Goal: Information Seeking & Learning: Understand process/instructions

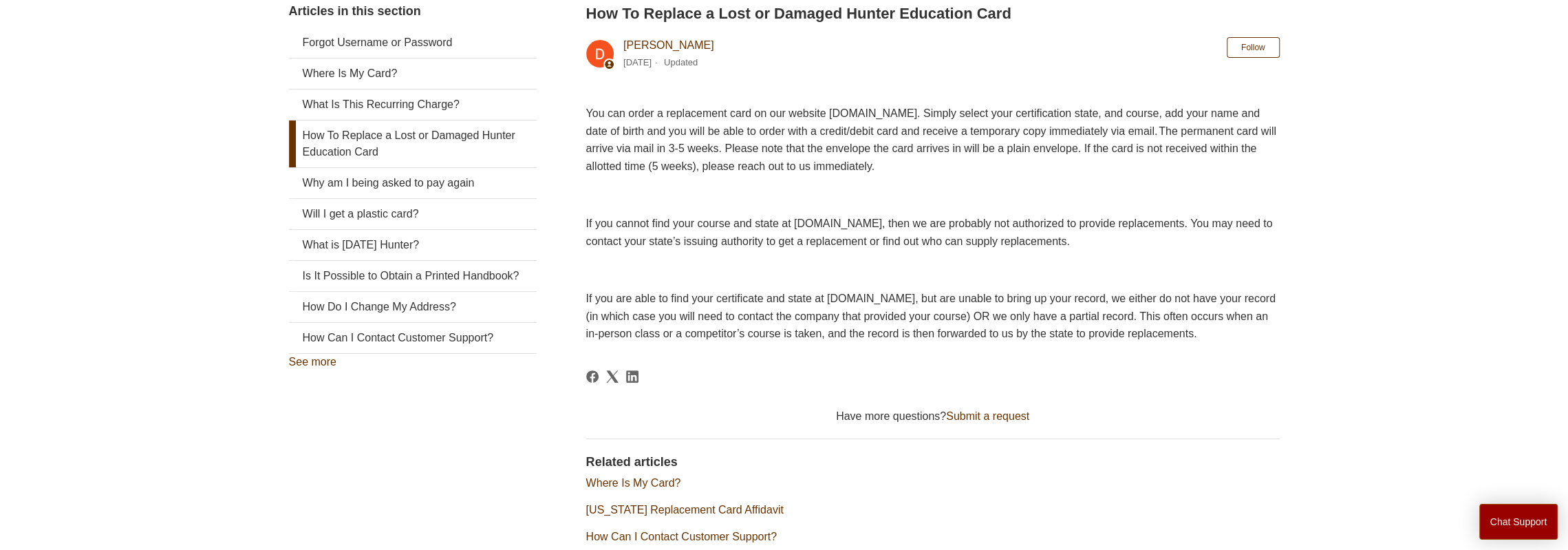
scroll to position [249, 0]
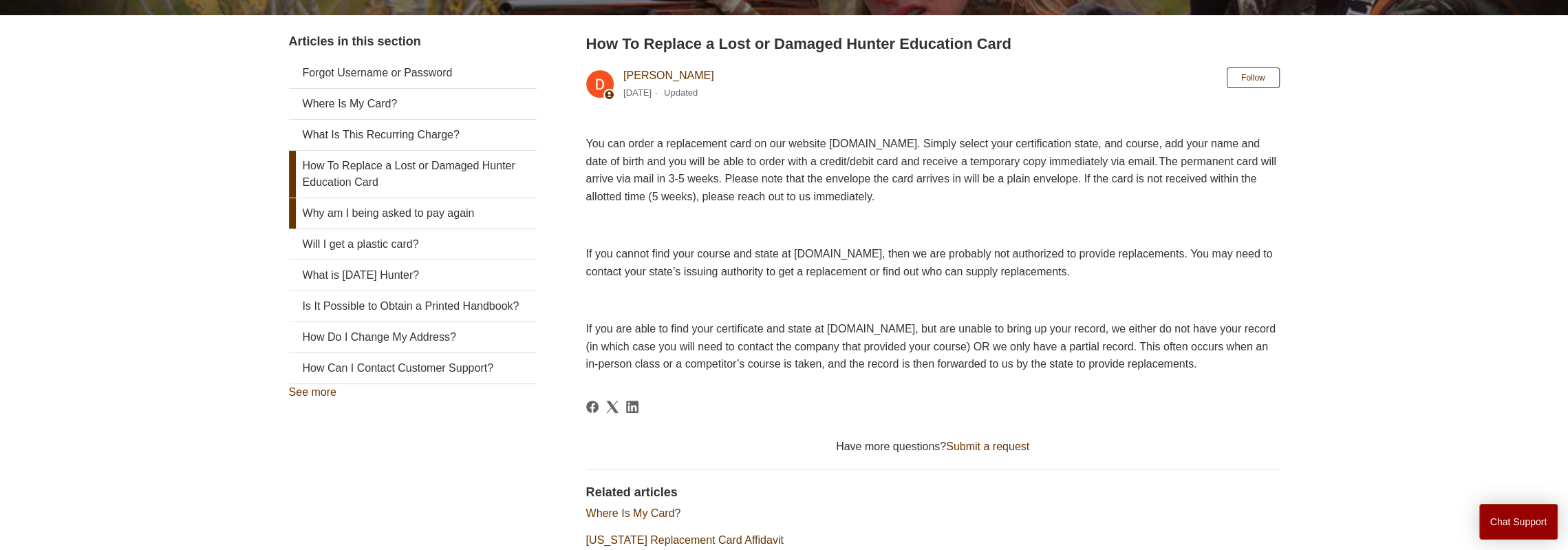
click at [400, 216] on link "Why am I being asked to pay again" at bounding box center [412, 213] width 248 height 31
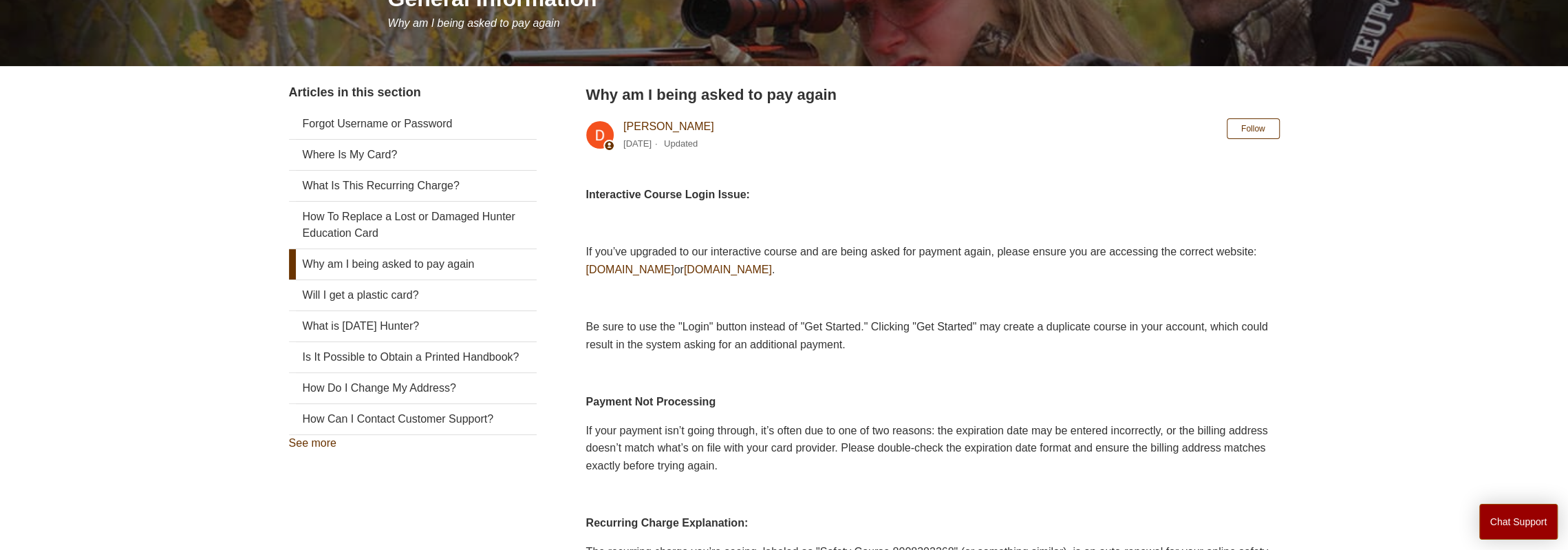
scroll to position [268, 0]
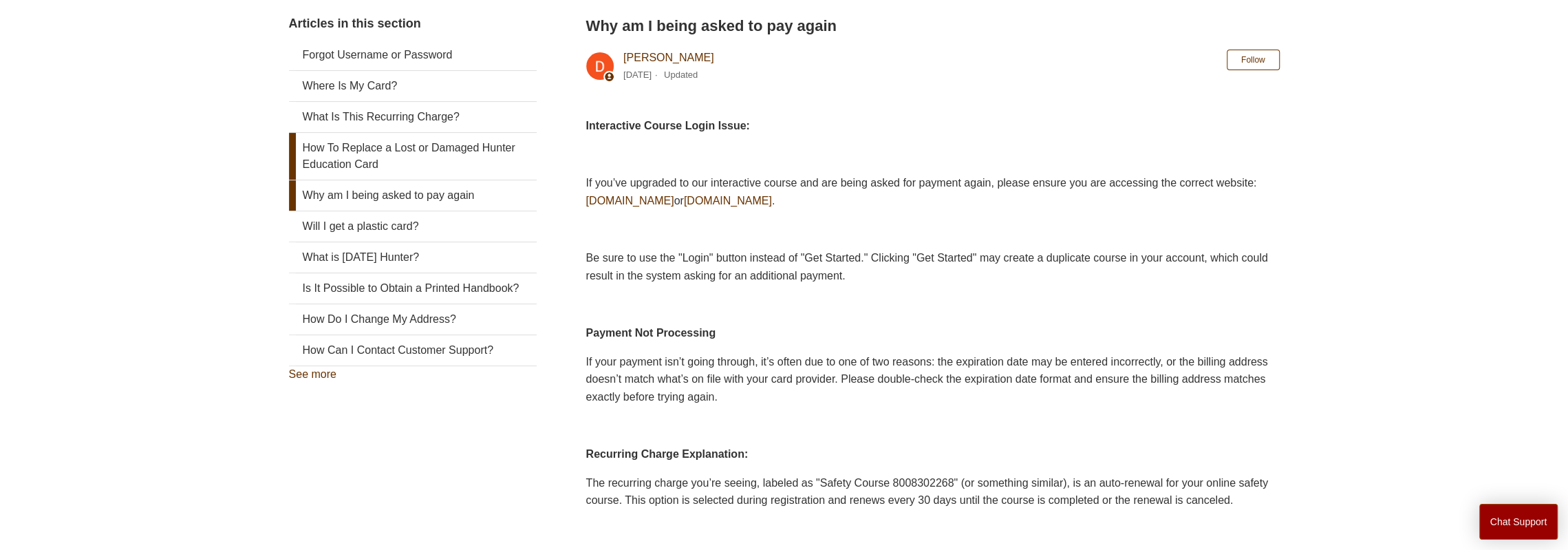
click at [388, 155] on link "How To Replace a Lost or Damaged Hunter Education Card" at bounding box center [412, 156] width 248 height 46
